Goal: Participate in discussion: Engage in conversation with other users on a specific topic

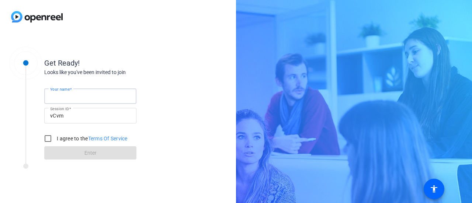
click at [85, 94] on input "Your name" at bounding box center [90, 96] width 80 height 9
type input "[PERSON_NAME]"
click at [44, 136] on input "I agree to the Terms Of Service" at bounding box center [48, 138] width 15 height 15
checkbox input "true"
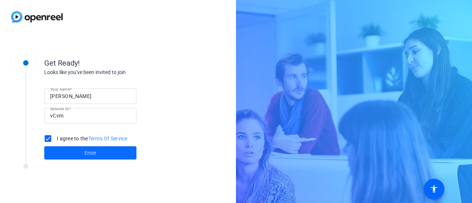
click at [76, 153] on span at bounding box center [90, 153] width 92 height 18
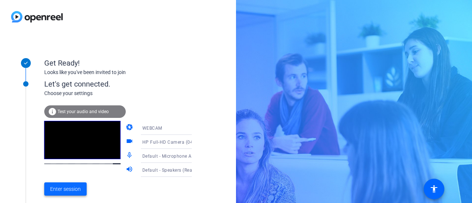
click at [69, 190] on span "Enter session" at bounding box center [65, 190] width 31 height 8
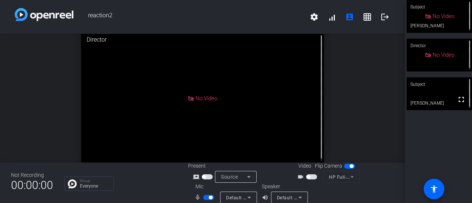
click at [355, 101] on div "open_in_new Director No Video" at bounding box center [202, 98] width 405 height 129
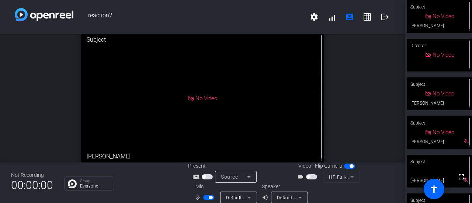
scroll to position [68, 0]
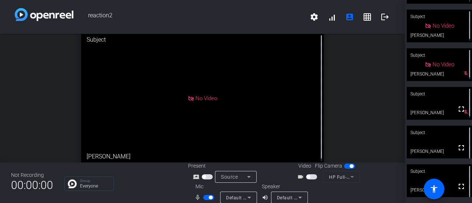
click at [439, 132] on div "Subject" at bounding box center [439, 133] width 65 height 14
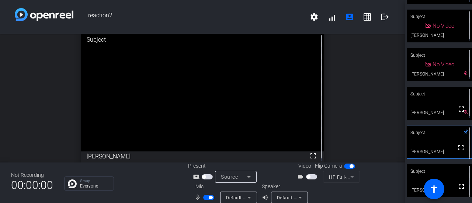
click at [426, 171] on div "Subject" at bounding box center [439, 171] width 65 height 14
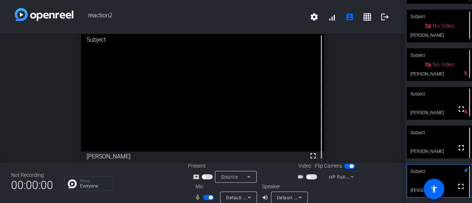
click at [426, 170] on div "Subject" at bounding box center [439, 171] width 65 height 14
click at [418, 137] on div "Subject" at bounding box center [439, 133] width 65 height 14
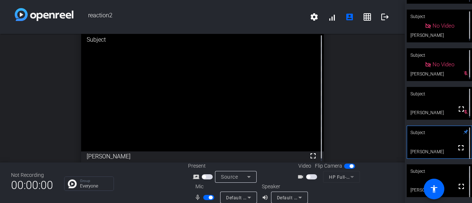
click at [426, 167] on div "Subject" at bounding box center [439, 171] width 65 height 14
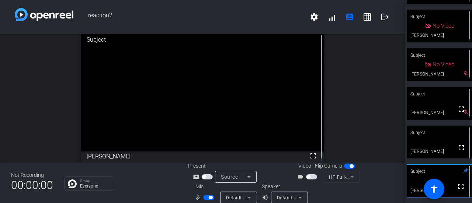
click at [435, 141] on video at bounding box center [439, 142] width 65 height 33
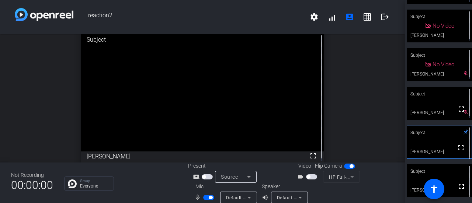
scroll to position [3, 0]
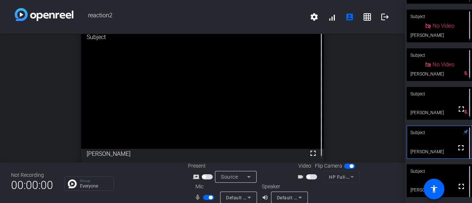
click at [385, 96] on div "open_in_new Subject fullscreen [PERSON_NAME]" at bounding box center [202, 95] width 405 height 129
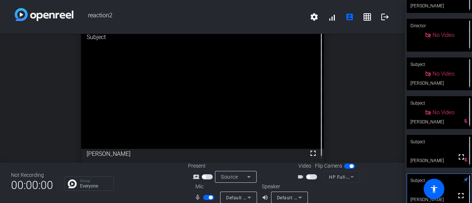
scroll to position [0, 0]
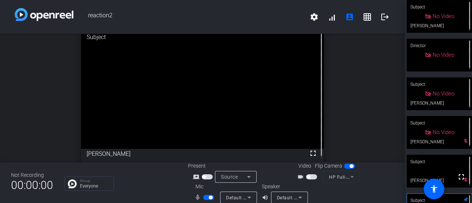
click at [205, 197] on span "button" at bounding box center [208, 197] width 11 height 5
click at [208, 194] on mat-slide-toggle at bounding box center [209, 198] width 13 height 8
click at [211, 198] on span "button" at bounding box center [208, 197] width 11 height 5
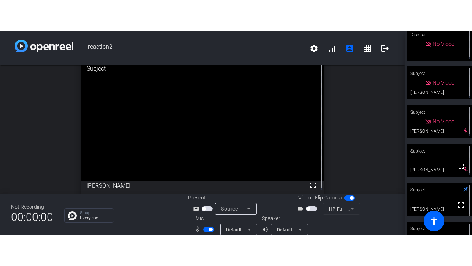
scroll to position [68, 0]
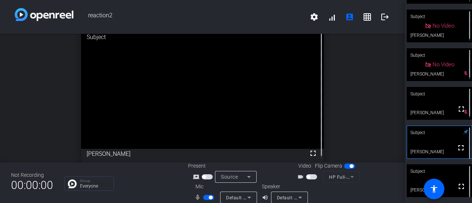
click at [432, 135] on div "Subject" at bounding box center [439, 133] width 65 height 14
click at [430, 167] on div "Subject" at bounding box center [439, 171] width 65 height 14
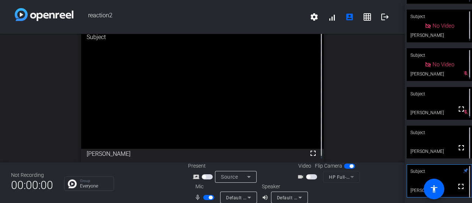
click at [435, 146] on video at bounding box center [439, 142] width 65 height 33
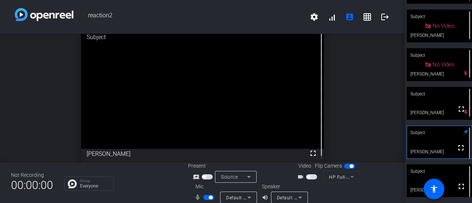
click at [212, 197] on span "button" at bounding box center [208, 197] width 11 height 5
click at [441, 173] on div "Subject" at bounding box center [439, 171] width 65 height 14
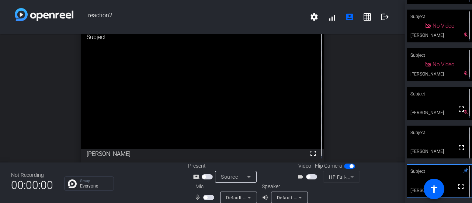
click at [440, 147] on video at bounding box center [439, 142] width 65 height 33
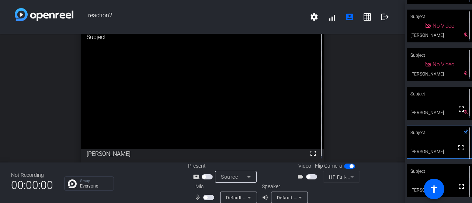
click at [444, 173] on div "Subject" at bounding box center [439, 171] width 65 height 14
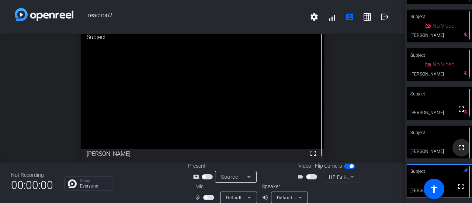
click at [453, 146] on span at bounding box center [462, 148] width 18 height 18
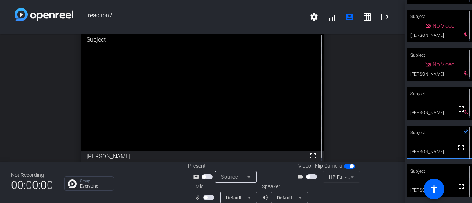
drag, startPoint x: 395, startPoint y: 117, endPoint x: 399, endPoint y: 116, distance: 4.2
click at [398, 126] on div "open_in_new Subject fullscreen [PERSON_NAME]" at bounding box center [202, 98] width 405 height 129
drag, startPoint x: 397, startPoint y: 117, endPoint x: 401, endPoint y: 151, distance: 33.8
click at [401, 151] on div "open_in_new Subject fullscreen [PERSON_NAME]" at bounding box center [202, 98] width 405 height 129
click at [412, 175] on div "Subject" at bounding box center [439, 171] width 65 height 14
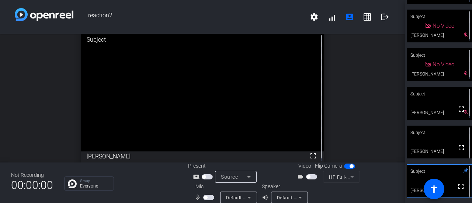
click at [426, 142] on video at bounding box center [439, 142] width 65 height 33
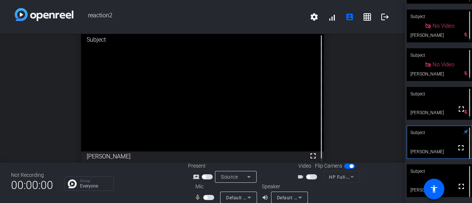
click at [420, 179] on video at bounding box center [439, 180] width 65 height 33
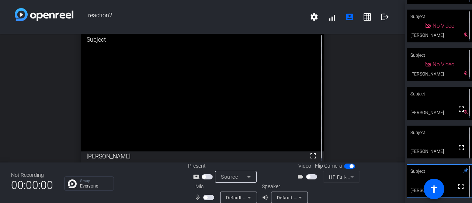
scroll to position [3, 0]
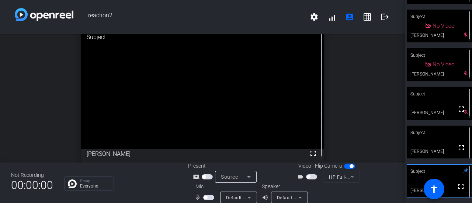
click at [431, 135] on div "Subject" at bounding box center [439, 133] width 65 height 14
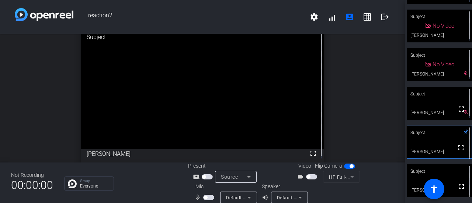
click at [210, 197] on span "button" at bounding box center [208, 197] width 11 height 5
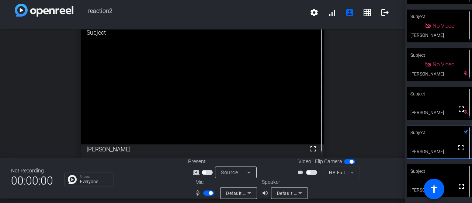
scroll to position [0, 0]
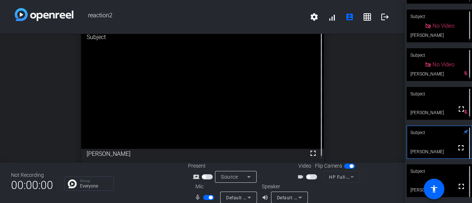
click at [430, 173] on div "Subject" at bounding box center [439, 171] width 65 height 14
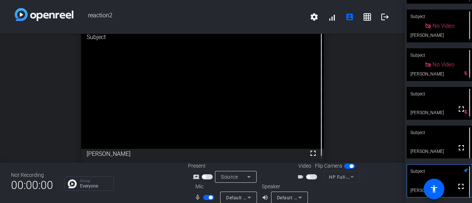
click at [434, 154] on video at bounding box center [439, 142] width 65 height 33
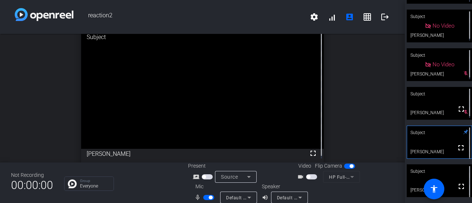
click at [434, 170] on div "Subject" at bounding box center [439, 171] width 65 height 14
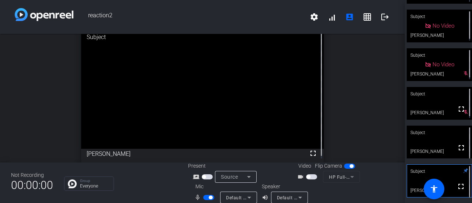
click at [434, 149] on video at bounding box center [439, 142] width 65 height 33
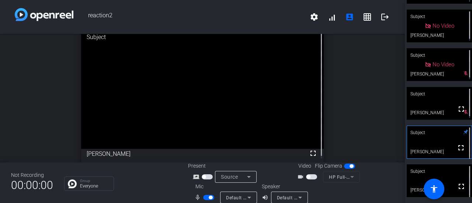
click at [423, 171] on div "Subject" at bounding box center [439, 171] width 65 height 14
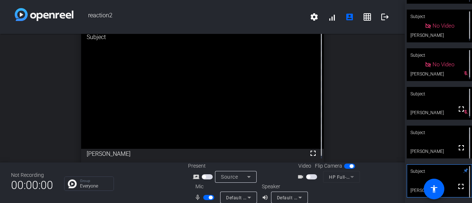
click at [422, 142] on video at bounding box center [439, 142] width 65 height 33
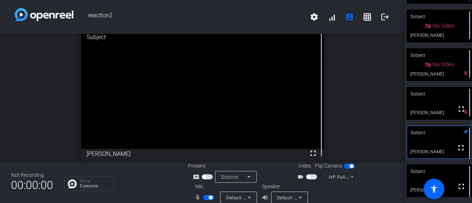
click at [207, 197] on span "button" at bounding box center [208, 197] width 11 height 5
click at [442, 174] on div "Subject" at bounding box center [439, 171] width 65 height 14
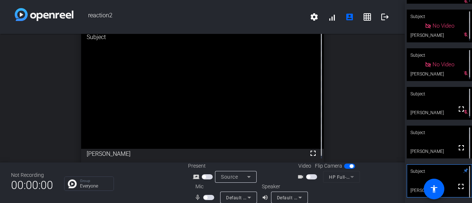
drag, startPoint x: 397, startPoint y: 126, endPoint x: 398, endPoint y: 119, distance: 7.5
click at [398, 119] on div "open_in_new Subject fullscreen [PERSON_NAME]" at bounding box center [202, 98] width 405 height 129
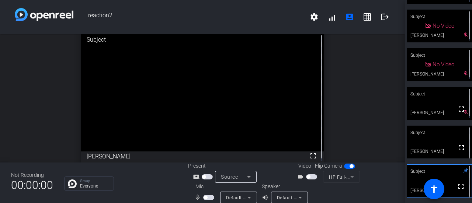
click at [211, 197] on span "button" at bounding box center [208, 197] width 11 height 5
click at [211, 197] on span "button" at bounding box center [211, 198] width 4 height 4
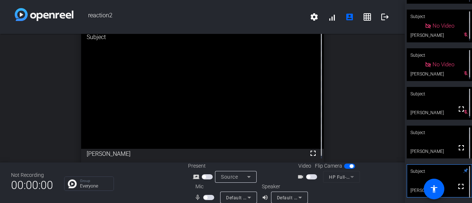
click at [204, 198] on span "button" at bounding box center [206, 198] width 4 height 4
click at [209, 198] on span "button" at bounding box center [211, 198] width 4 height 4
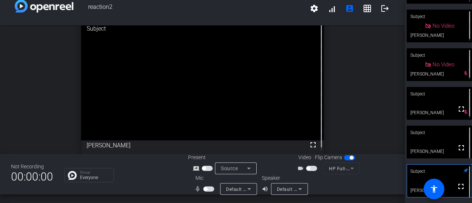
scroll to position [0, 0]
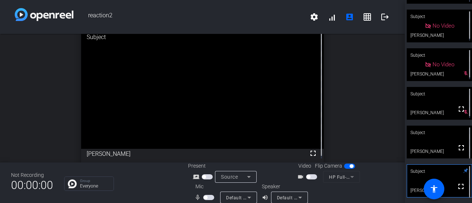
click at [205, 196] on span "button" at bounding box center [206, 198] width 4 height 4
click at [207, 201] on mat-slide-toggle at bounding box center [209, 198] width 13 height 8
click at [207, 196] on span "button" at bounding box center [208, 197] width 11 height 5
drag, startPoint x: 266, startPoint y: 167, endPoint x: 238, endPoint y: 181, distance: 31.7
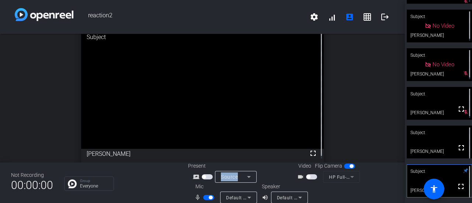
click at [243, 182] on div "Present screen_share_outline Source" at bounding box center [239, 172] width 103 height 21
click at [353, 88] on div "open_in_new Subject fullscreen [PERSON_NAME]" at bounding box center [202, 95] width 405 height 129
click at [205, 197] on span "button" at bounding box center [208, 197] width 11 height 5
click at [208, 196] on span "button" at bounding box center [208, 197] width 11 height 5
click at [423, 141] on video at bounding box center [439, 142] width 65 height 33
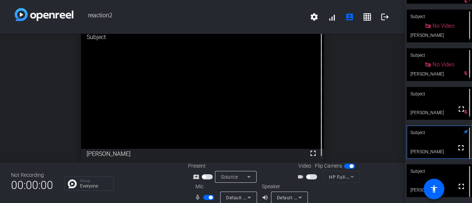
click at [437, 175] on div "Subject" at bounding box center [439, 171] width 65 height 14
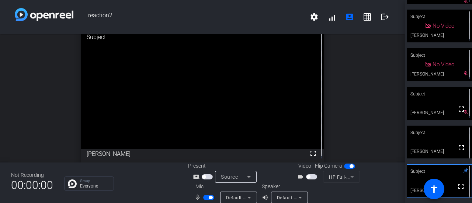
click at [440, 137] on div "Subject" at bounding box center [439, 133] width 65 height 14
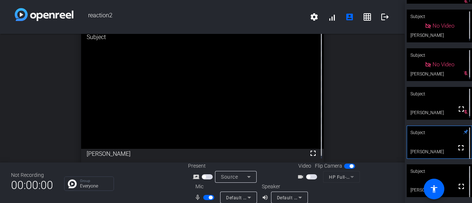
click at [428, 173] on div "Subject" at bounding box center [439, 171] width 65 height 14
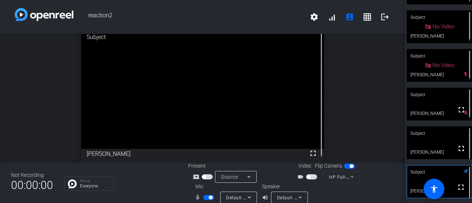
scroll to position [68, 0]
click at [202, 202] on div "mic_none Default - Microphone Array (Intel® Smart Sound Technology (Intel® SST))" at bounding box center [225, 198] width 74 height 12
click at [209, 197] on span "button" at bounding box center [211, 198] width 4 height 4
click at [207, 197] on span "button" at bounding box center [208, 197] width 11 height 5
click at [209, 197] on span "button" at bounding box center [211, 198] width 4 height 4
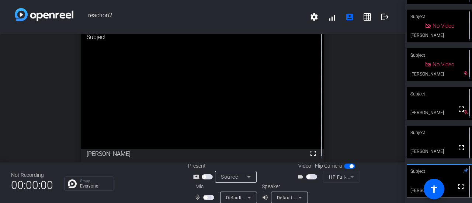
click at [206, 197] on span "button" at bounding box center [208, 197] width 11 height 5
click at [236, 79] on video at bounding box center [202, 87] width 243 height 121
click at [367, 97] on div "open_in_new Subject fullscreen [PERSON_NAME]" at bounding box center [202, 95] width 405 height 129
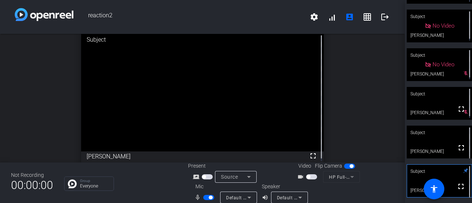
click at [211, 195] on span "button" at bounding box center [208, 197] width 11 height 5
click at [353, 110] on div "open_in_new Subject fullscreen [PERSON_NAME]" at bounding box center [202, 98] width 405 height 129
click at [436, 130] on div "Subject" at bounding box center [439, 133] width 65 height 14
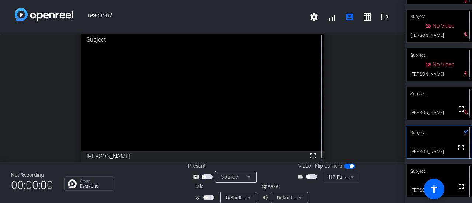
scroll to position [3, 0]
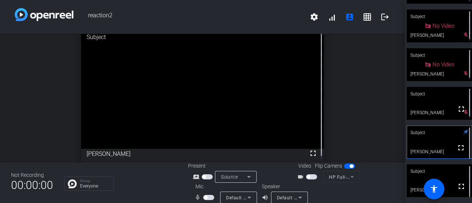
click at [350, 119] on div "open_in_new Subject fullscreen [PERSON_NAME]" at bounding box center [202, 95] width 405 height 129
click at [211, 199] on span "button" at bounding box center [208, 197] width 11 height 5
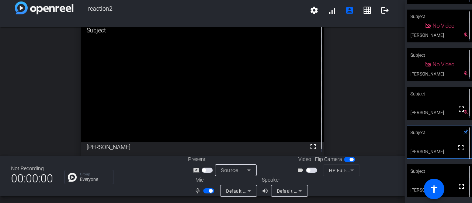
scroll to position [8, 0]
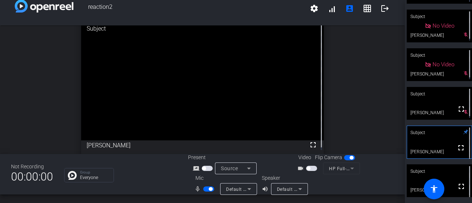
click at [215, 186] on div "mic_none" at bounding box center [207, 189] width 26 height 9
click at [209, 188] on span "button" at bounding box center [211, 189] width 4 height 4
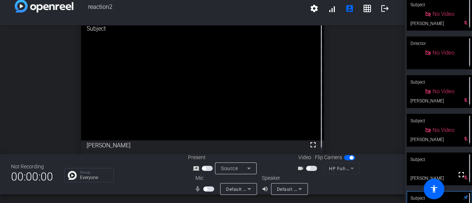
scroll to position [0, 0]
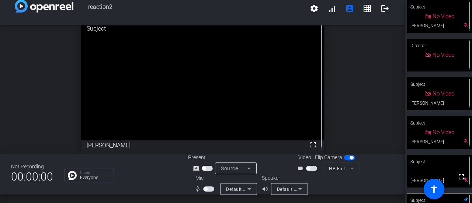
click at [211, 187] on span "button" at bounding box center [208, 189] width 11 height 5
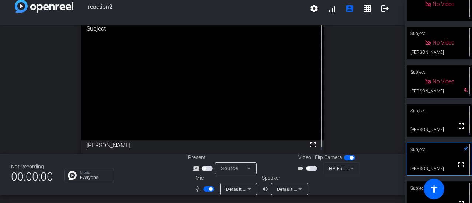
scroll to position [68, 0]
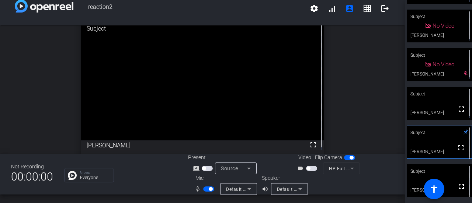
click at [439, 173] on div "Subject" at bounding box center [439, 171] width 65 height 14
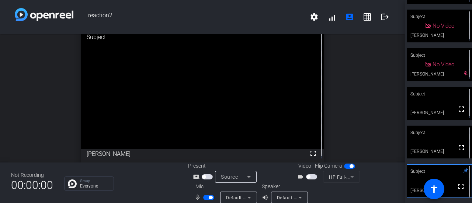
scroll to position [8, 0]
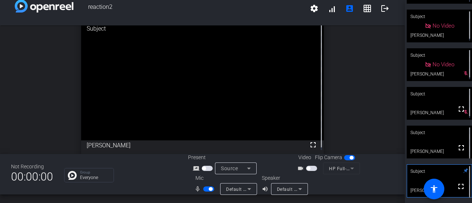
click at [209, 191] on span "button" at bounding box center [208, 189] width 11 height 5
click at [333, 66] on div "open_in_new Subject fullscreen [PERSON_NAME]" at bounding box center [202, 87] width 405 height 129
click at [430, 139] on div "Subject" at bounding box center [439, 133] width 65 height 14
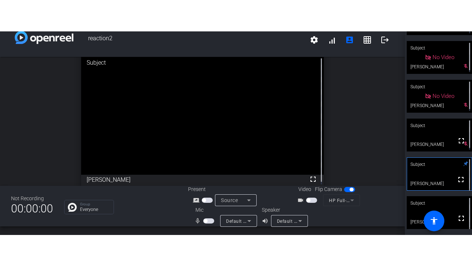
scroll to position [3, 0]
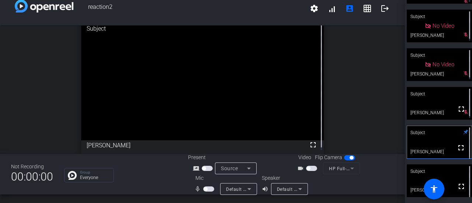
click at [415, 172] on div "Subject" at bounding box center [439, 171] width 65 height 14
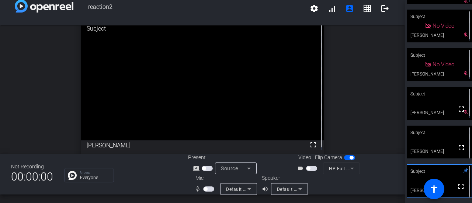
click at [424, 141] on video at bounding box center [439, 142] width 65 height 33
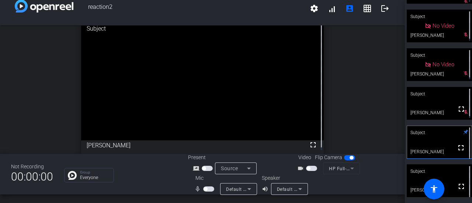
click at [416, 169] on div "Subject" at bounding box center [439, 171] width 65 height 14
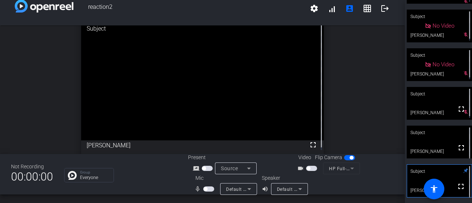
click at [426, 141] on video at bounding box center [439, 142] width 65 height 33
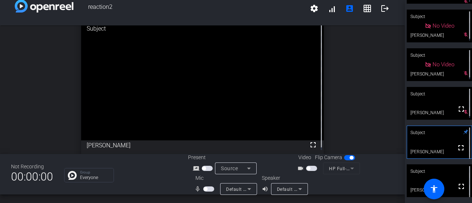
click at [422, 159] on video at bounding box center [439, 142] width 65 height 32
click at [418, 169] on div "Subject" at bounding box center [439, 171] width 65 height 14
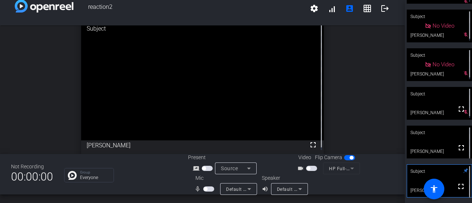
click at [428, 139] on div "Subject" at bounding box center [439, 133] width 65 height 14
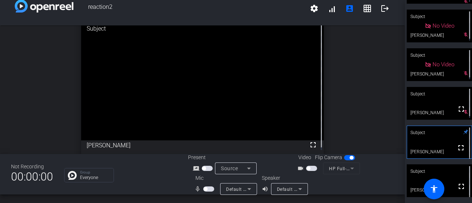
click at [422, 175] on div "Subject" at bounding box center [439, 171] width 65 height 14
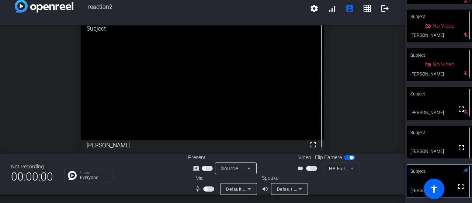
click at [428, 149] on video at bounding box center [439, 142] width 65 height 33
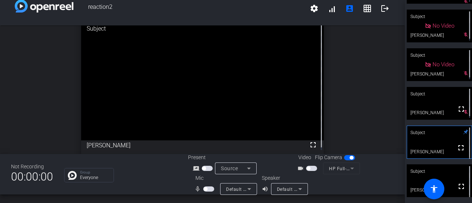
click at [375, 93] on div "open_in_new Subject fullscreen [PERSON_NAME]" at bounding box center [202, 87] width 405 height 129
click at [389, 69] on div "open_in_new Subject fullscreen [PERSON_NAME]" at bounding box center [202, 87] width 405 height 129
click at [424, 176] on div "Subject" at bounding box center [439, 171] width 65 height 14
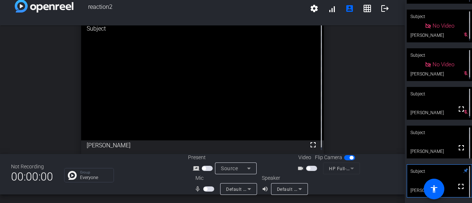
click at [205, 188] on button "button" at bounding box center [208, 189] width 11 height 5
click at [457, 147] on mat-icon "fullscreen" at bounding box center [461, 147] width 9 height 9
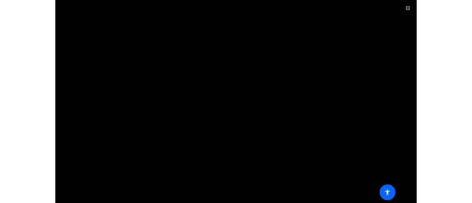
scroll to position [68, 0]
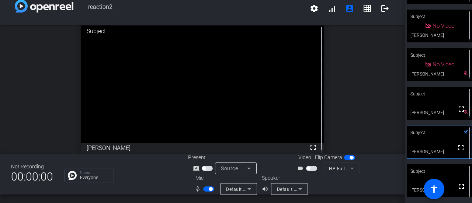
click at [436, 149] on video at bounding box center [439, 142] width 65 height 32
click at [360, 98] on div "open_in_new Subject fullscreen [PERSON_NAME]" at bounding box center [202, 89] width 405 height 129
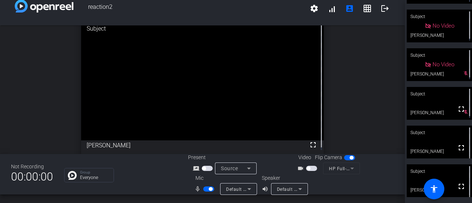
click at [416, 174] on div "Subject" at bounding box center [439, 171] width 65 height 14
drag, startPoint x: 208, startPoint y: 191, endPoint x: 209, endPoint y: 198, distance: 7.4
click at [209, 198] on div "reaction2 settings signal_cellular_alt account_box grid_on logout open_in_new S…" at bounding box center [202, 101] width 405 height 203
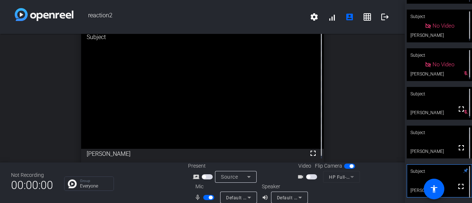
click at [395, 51] on div "open_in_new Subject fullscreen [PERSON_NAME]" at bounding box center [202, 95] width 405 height 129
drag, startPoint x: 397, startPoint y: 50, endPoint x: 401, endPoint y: 56, distance: 6.6
click at [399, 60] on div "open_in_new Subject fullscreen [PERSON_NAME]" at bounding box center [202, 98] width 405 height 129
